Goal: Task Accomplishment & Management: Use online tool/utility

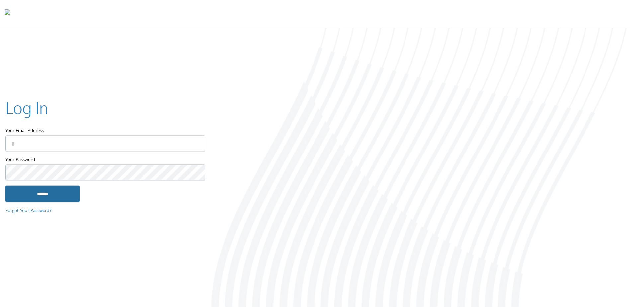
type input "**********"
click at [52, 197] on input "******" at bounding box center [42, 194] width 74 height 16
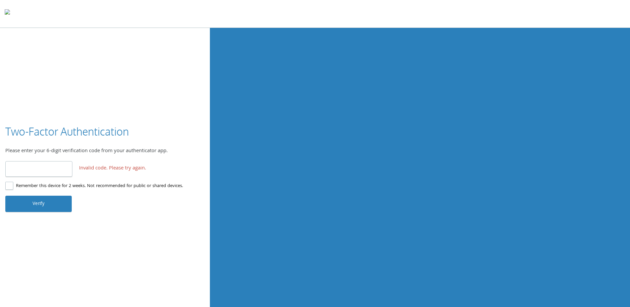
type input "*"
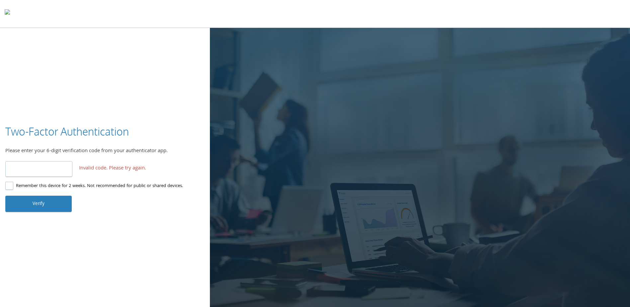
type input "******"
